Goal: Find specific page/section: Find specific page/section

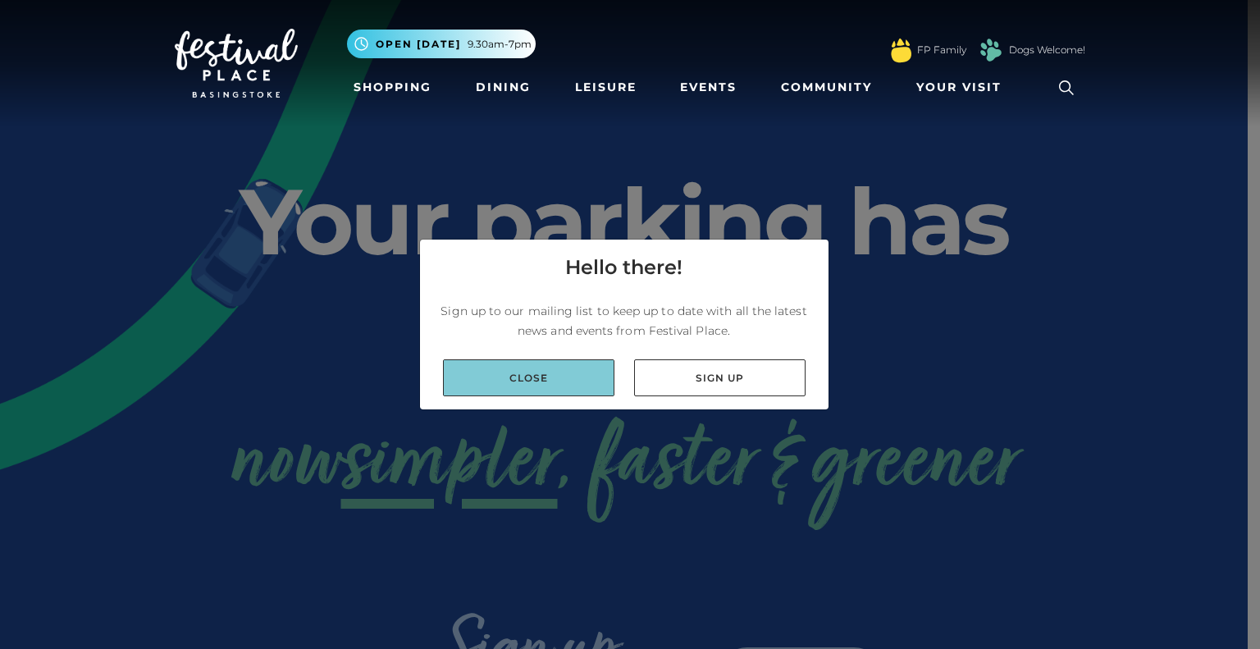
click at [560, 391] on link "Close" at bounding box center [528, 377] width 171 height 37
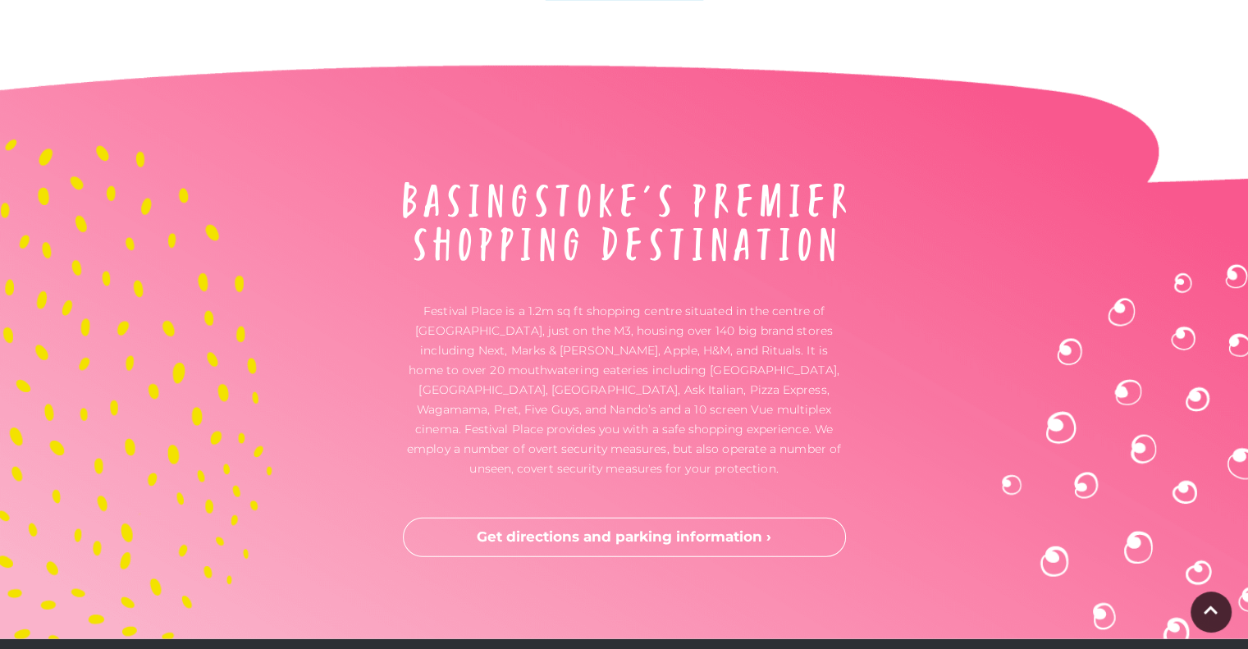
scroll to position [4421, 0]
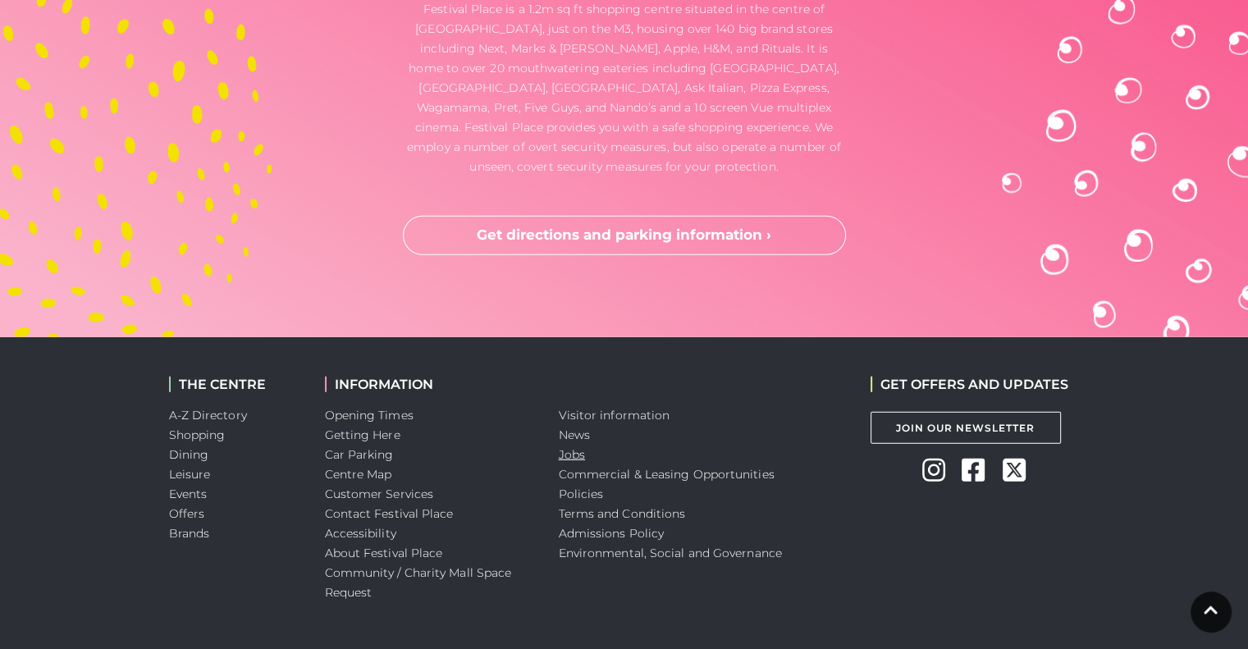
click at [580, 447] on link "Jobs" at bounding box center [572, 454] width 26 height 15
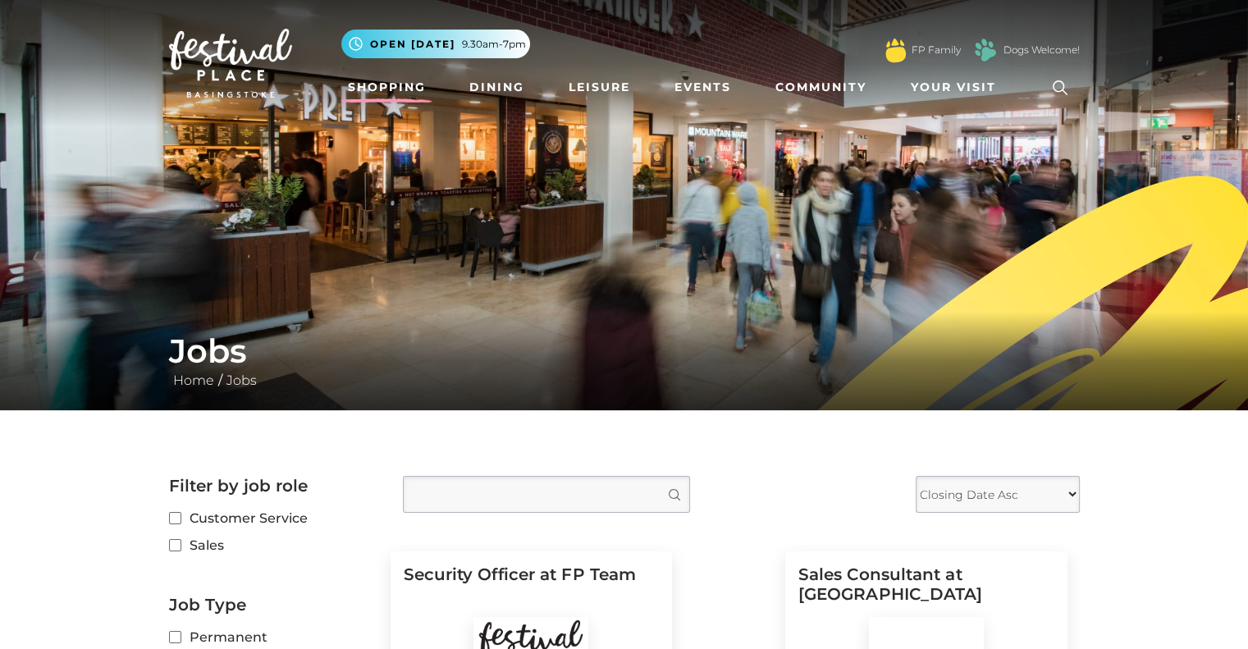
click at [404, 85] on link "Shopping" at bounding box center [386, 87] width 91 height 30
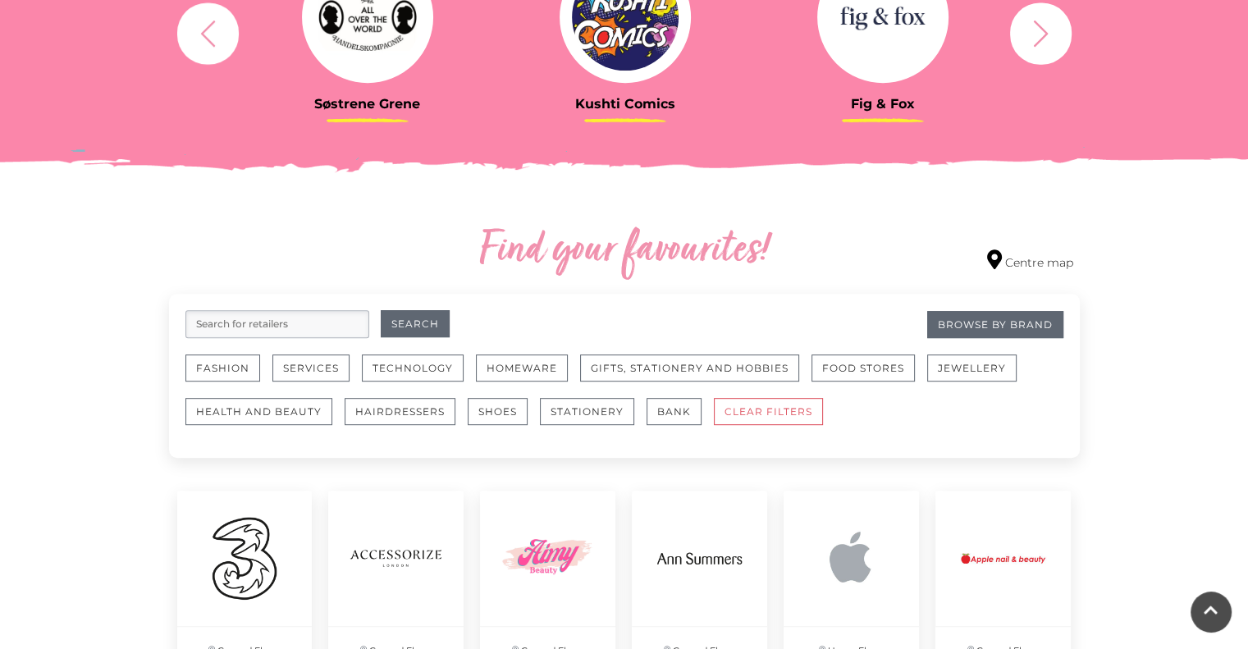
scroll to position [742, 0]
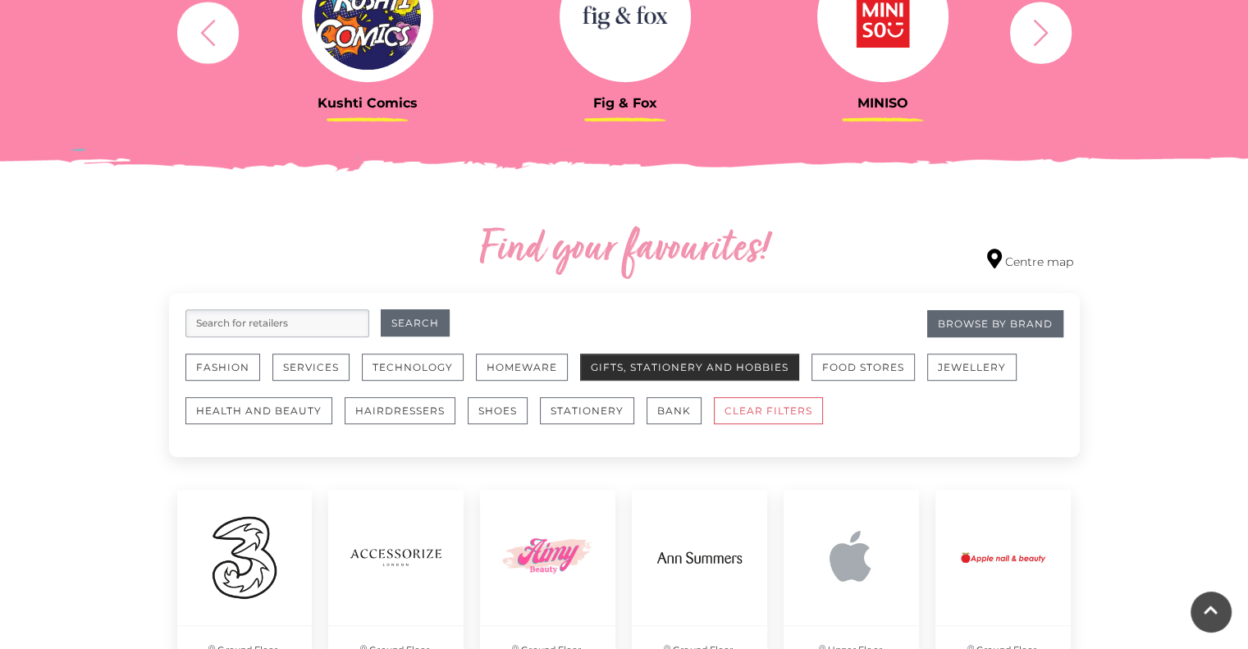
click at [664, 367] on button "Gifts, Stationery and Hobbies" at bounding box center [689, 367] width 219 height 27
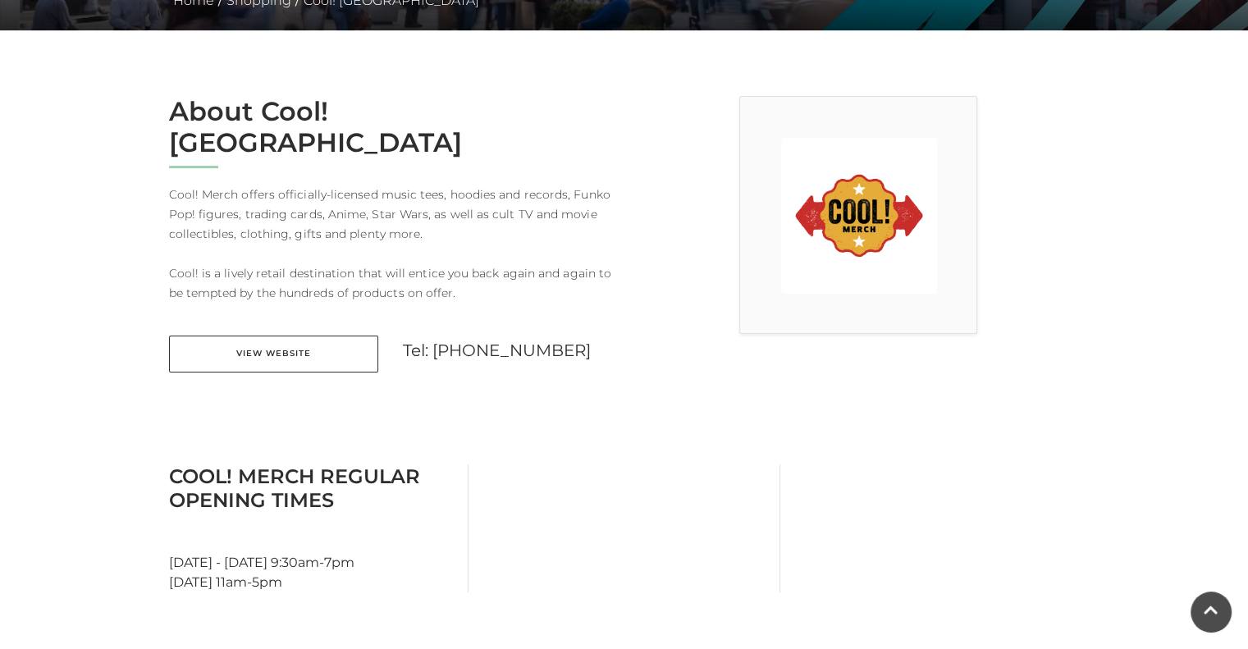
scroll to position [381, 0]
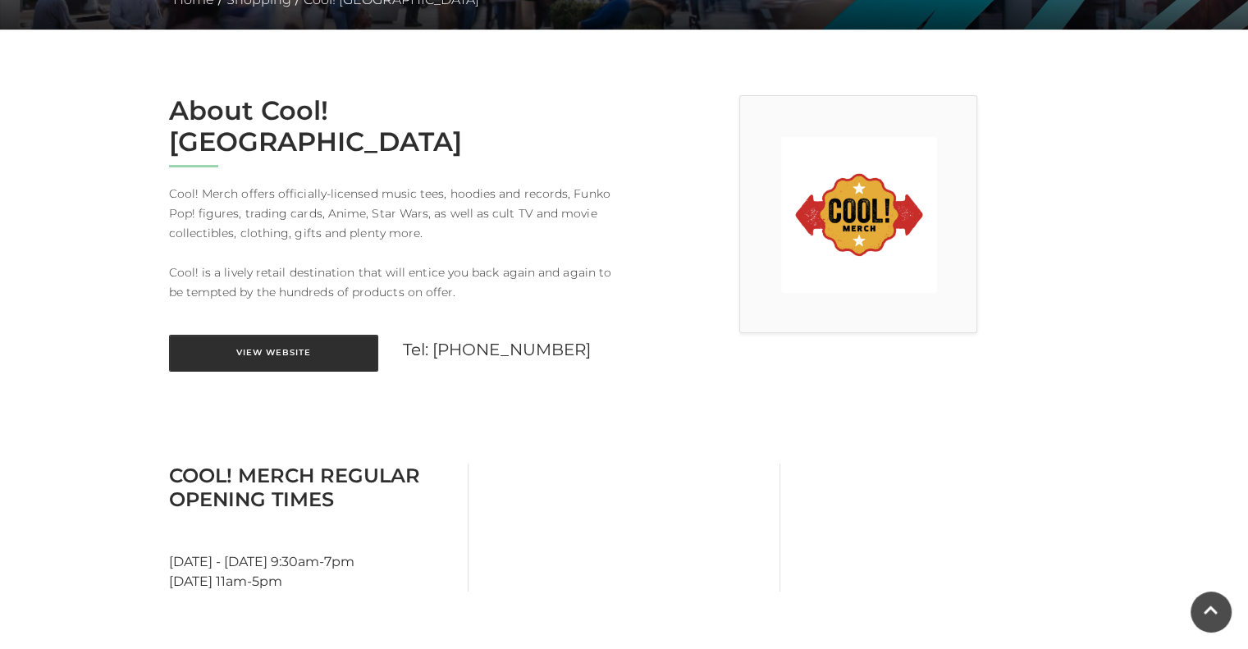
click at [278, 335] on link "View Website" at bounding box center [273, 353] width 209 height 37
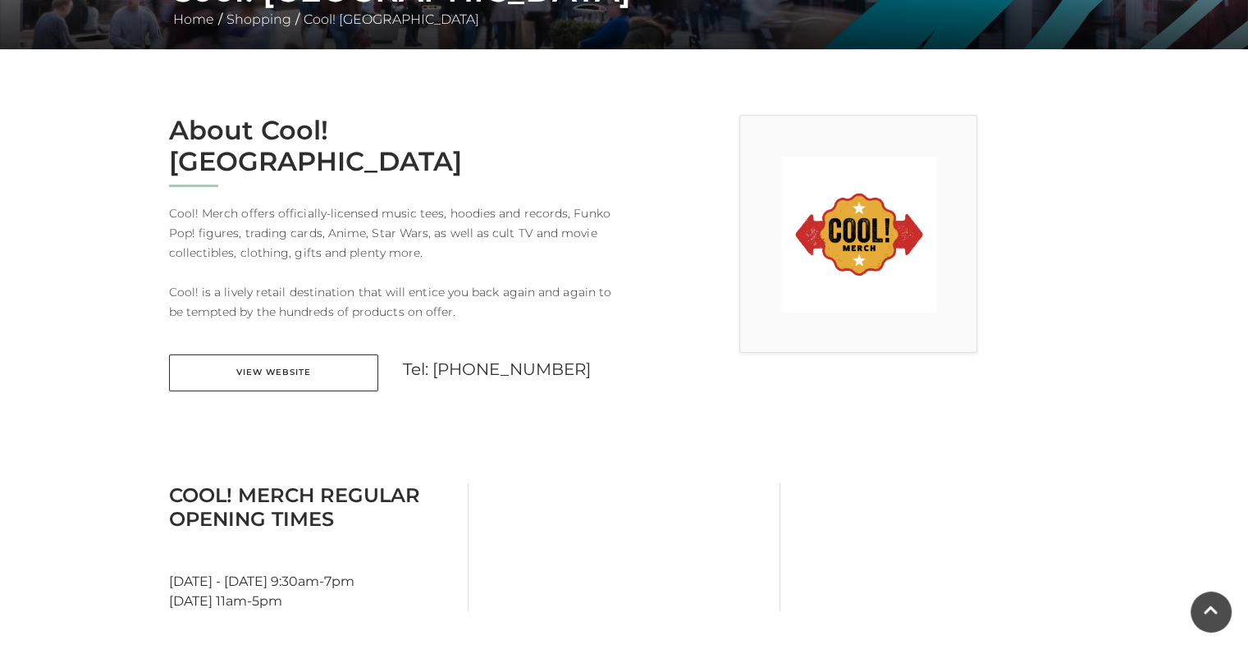
scroll to position [353, 0]
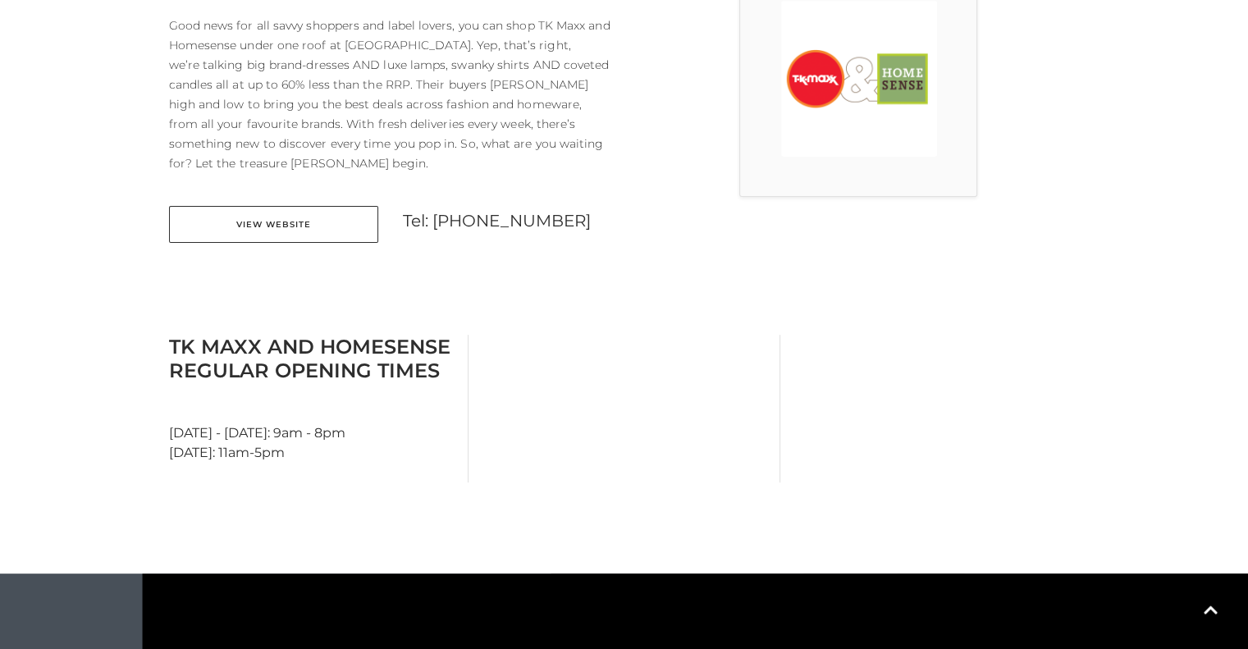
scroll to position [518, 0]
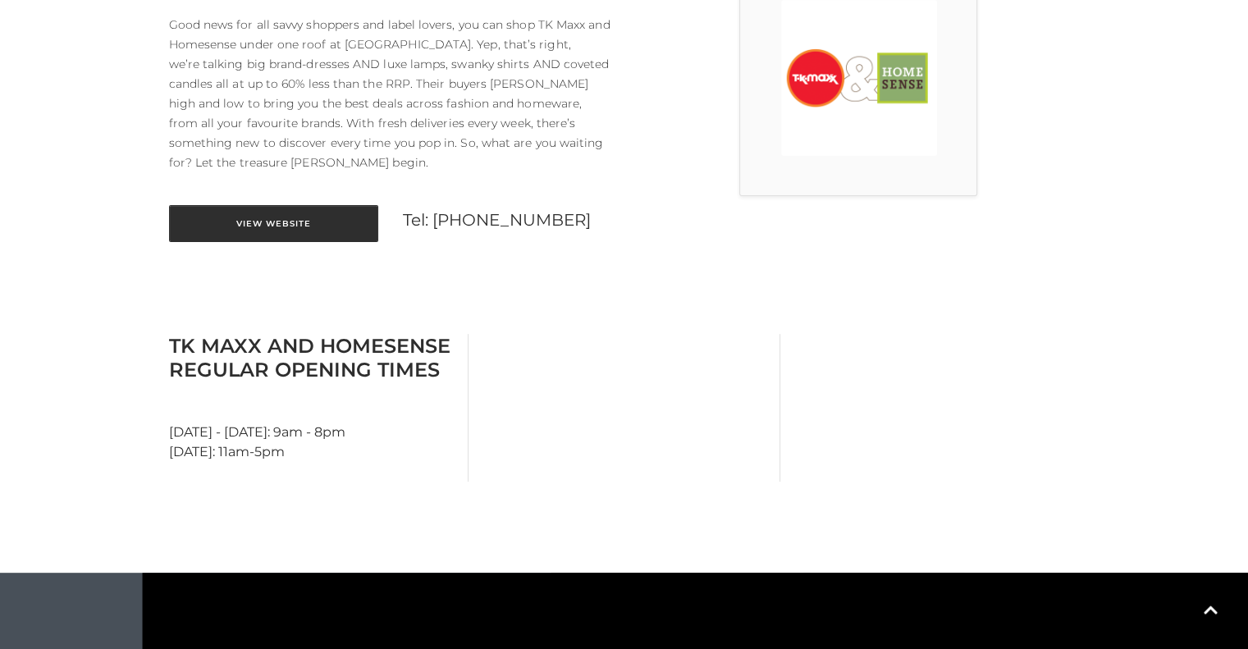
click at [327, 211] on link "View Website" at bounding box center [273, 223] width 209 height 37
